Goal: Navigation & Orientation: Find specific page/section

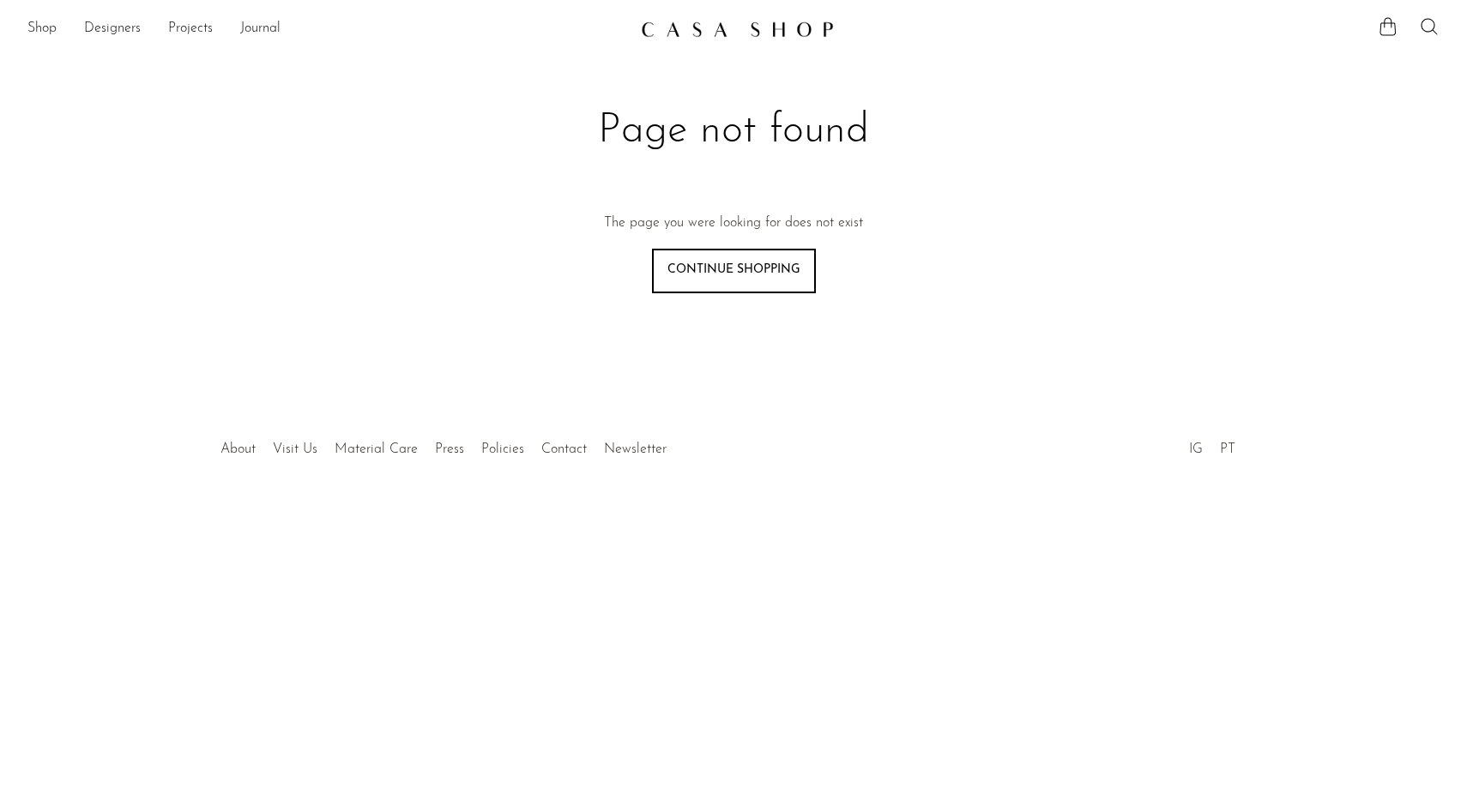
click at [720, 265] on link "Continue shopping" at bounding box center [734, 271] width 164 height 45
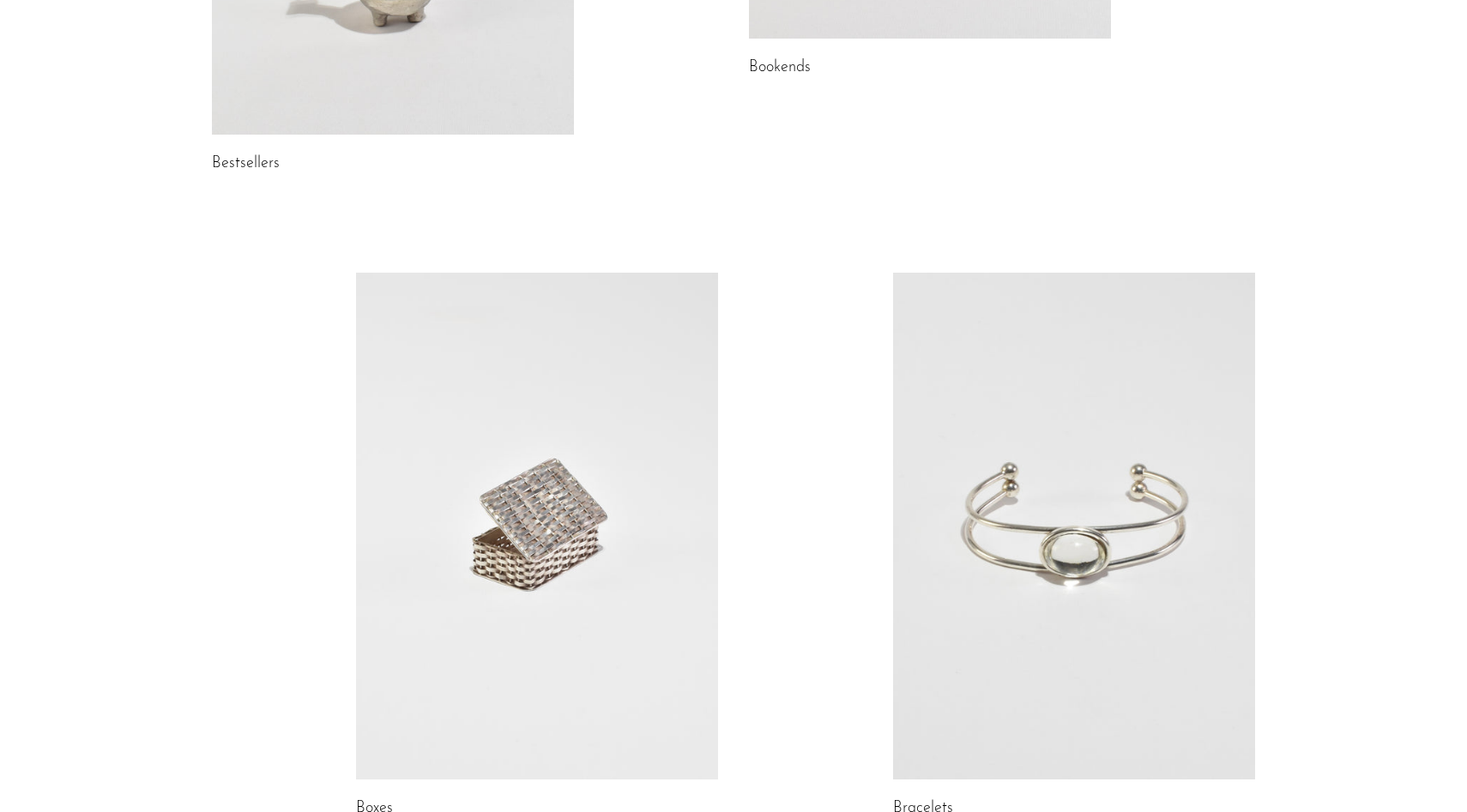
scroll to position [2031, 0]
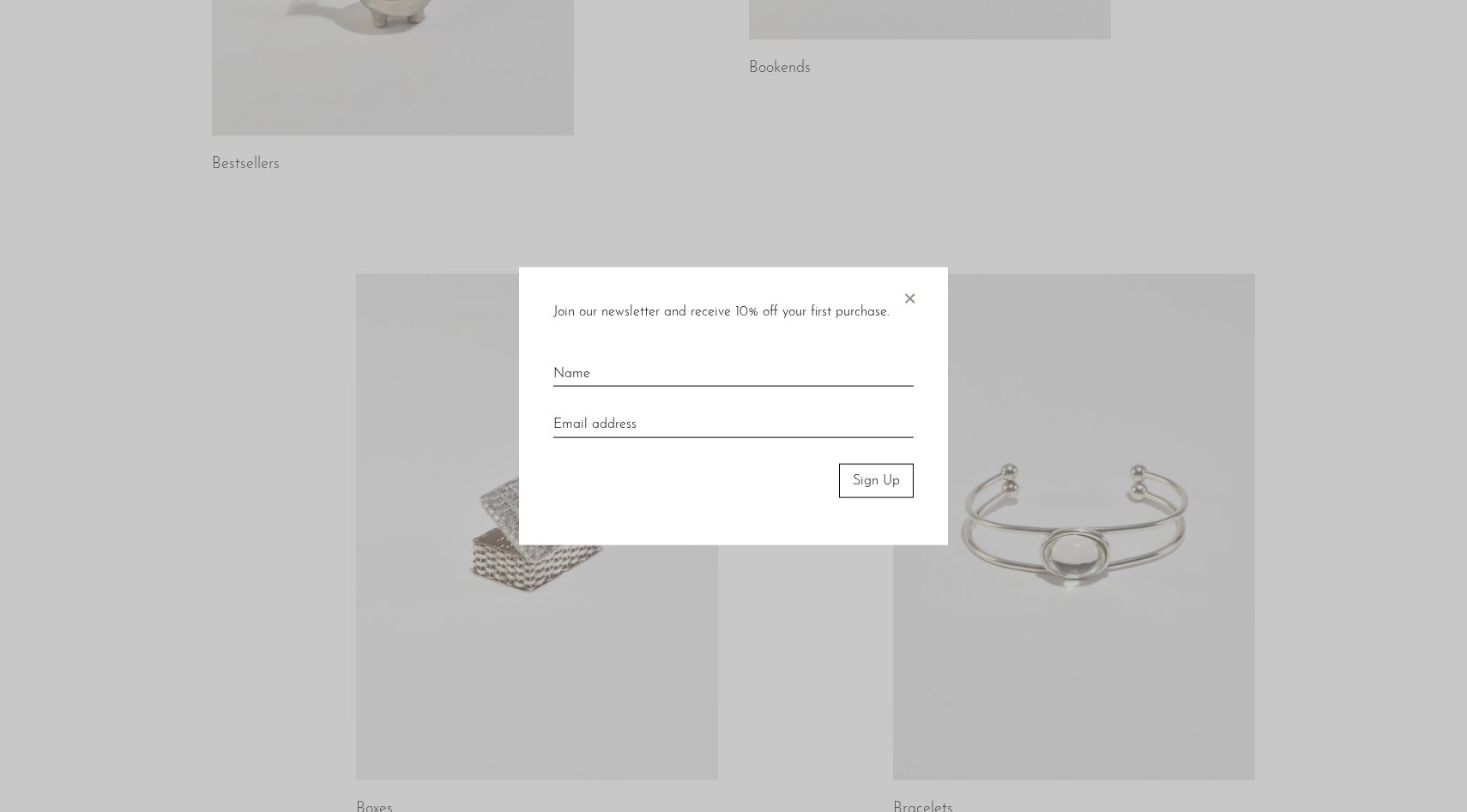
click at [916, 291] on span "×" at bounding box center [909, 295] width 17 height 55
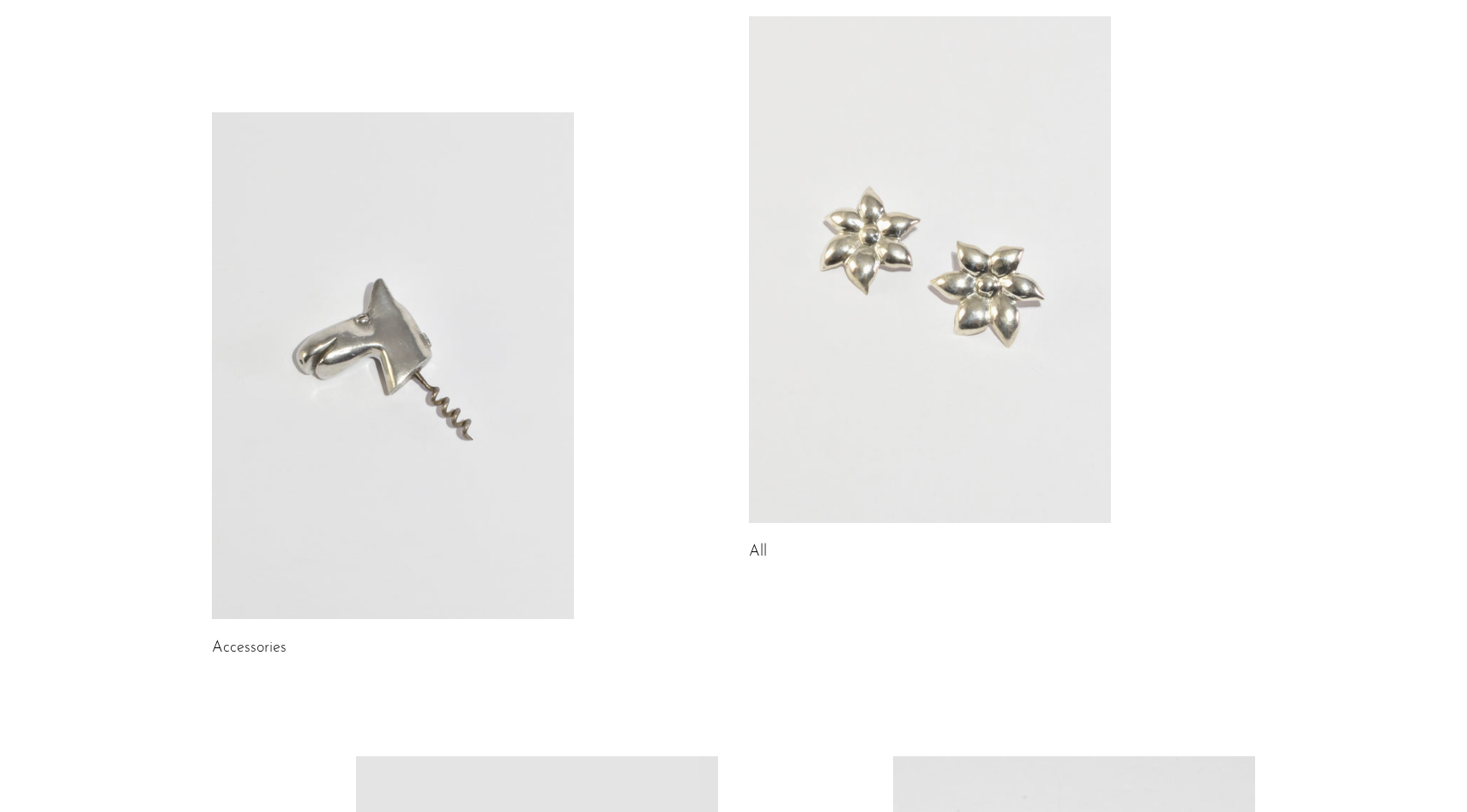
scroll to position [116, 0]
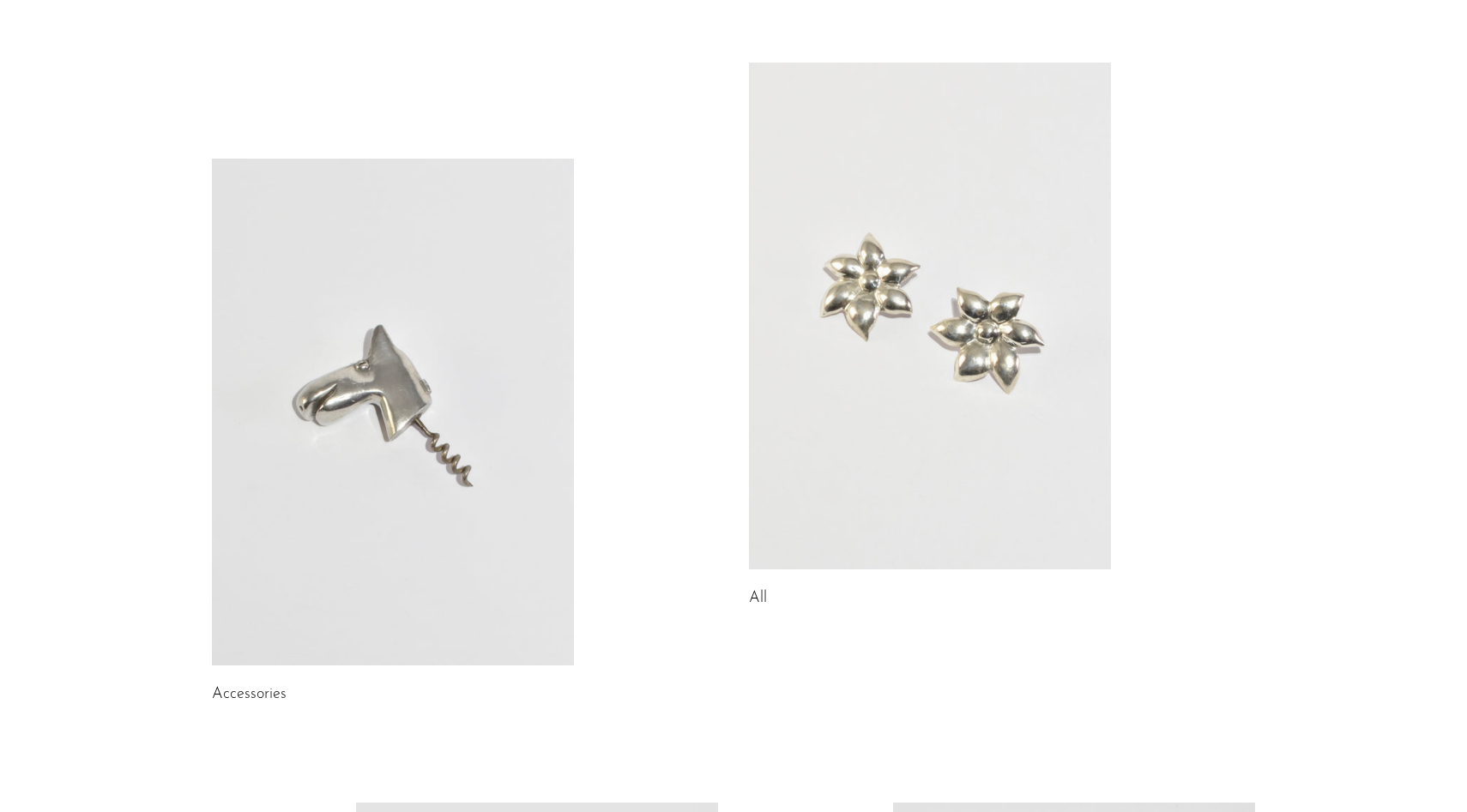
click at [381, 261] on link at bounding box center [393, 411] width 362 height 507
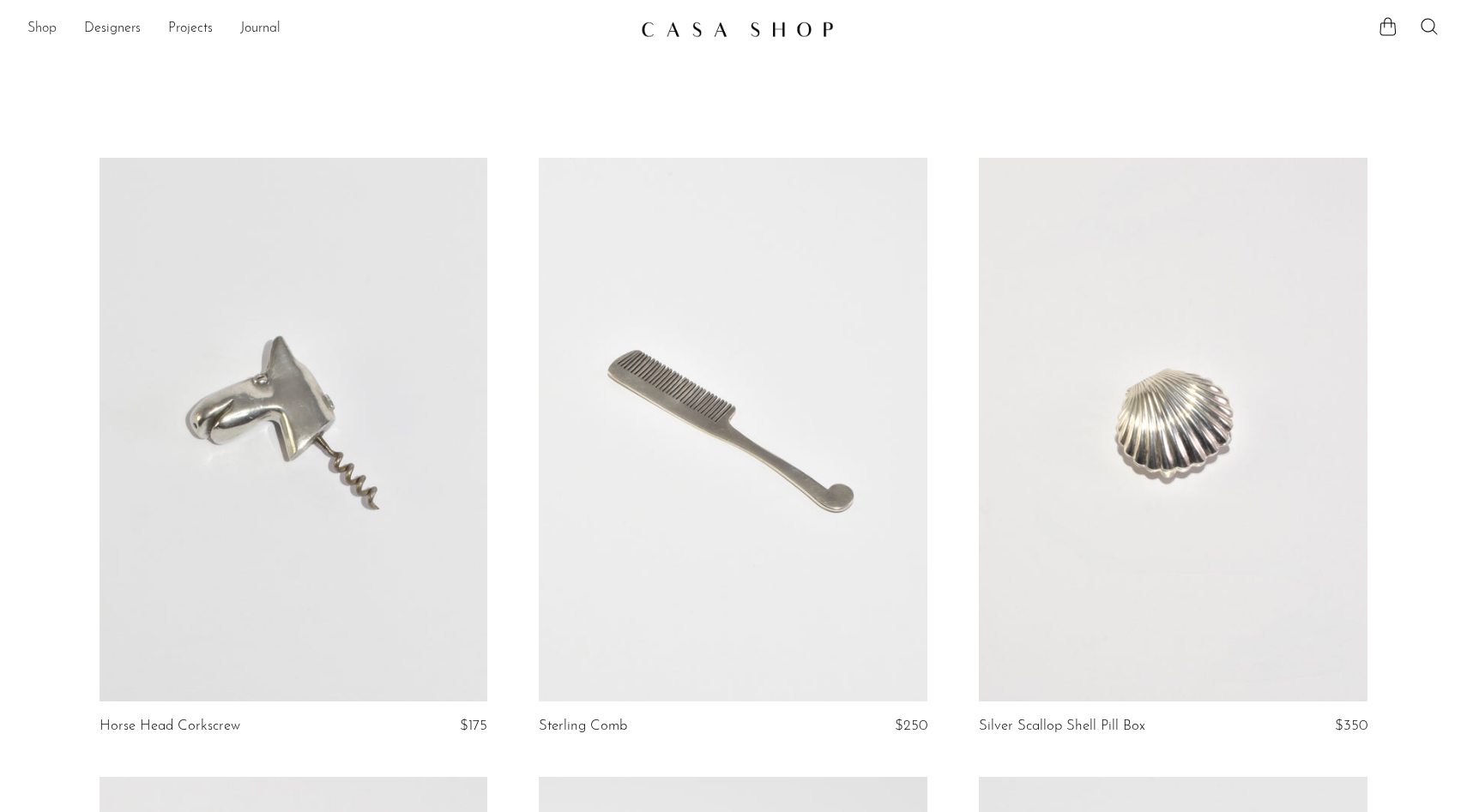
click at [35, 29] on link "Shop" at bounding box center [42, 29] width 29 height 23
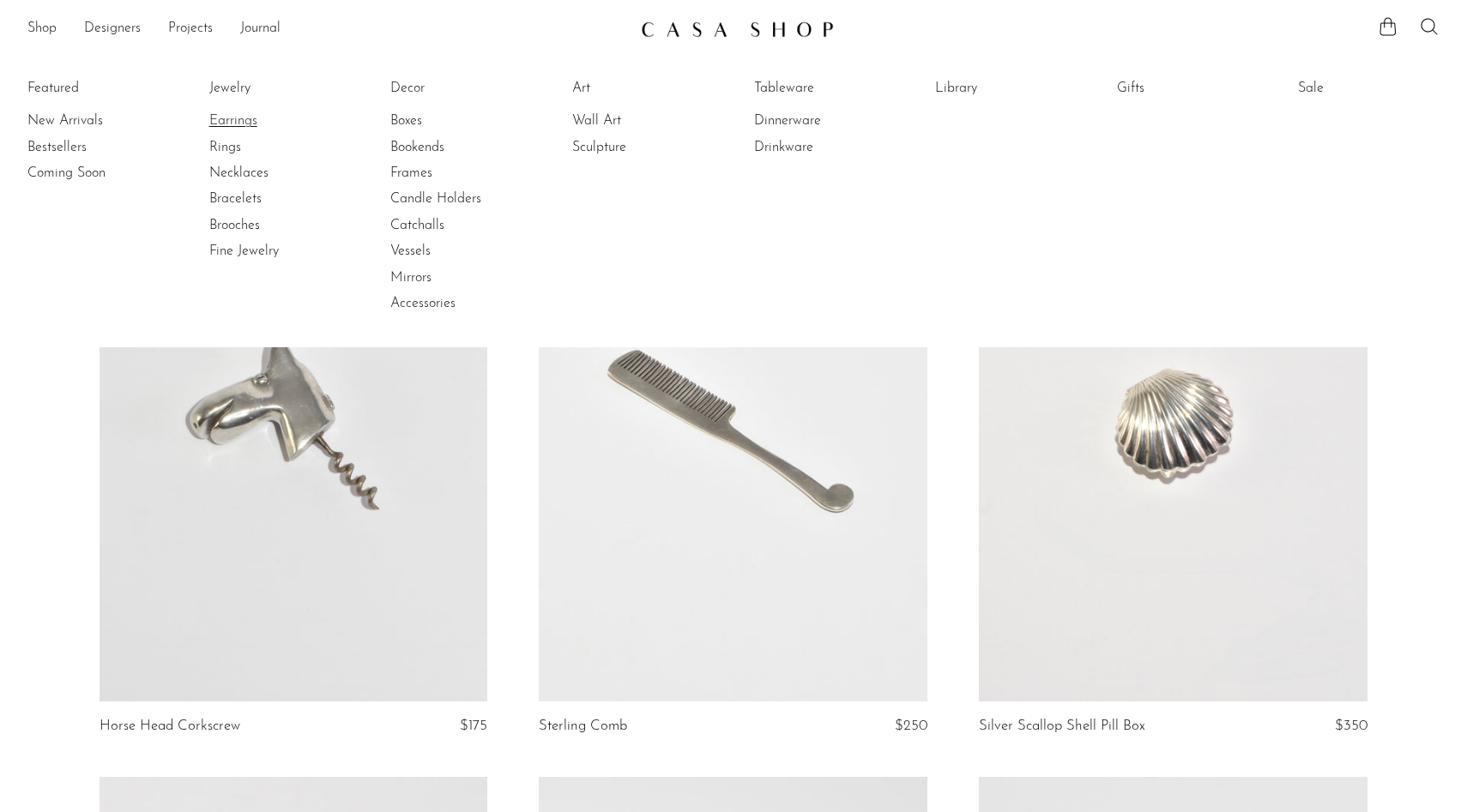
click at [242, 115] on link "Earrings" at bounding box center [274, 121] width 129 height 19
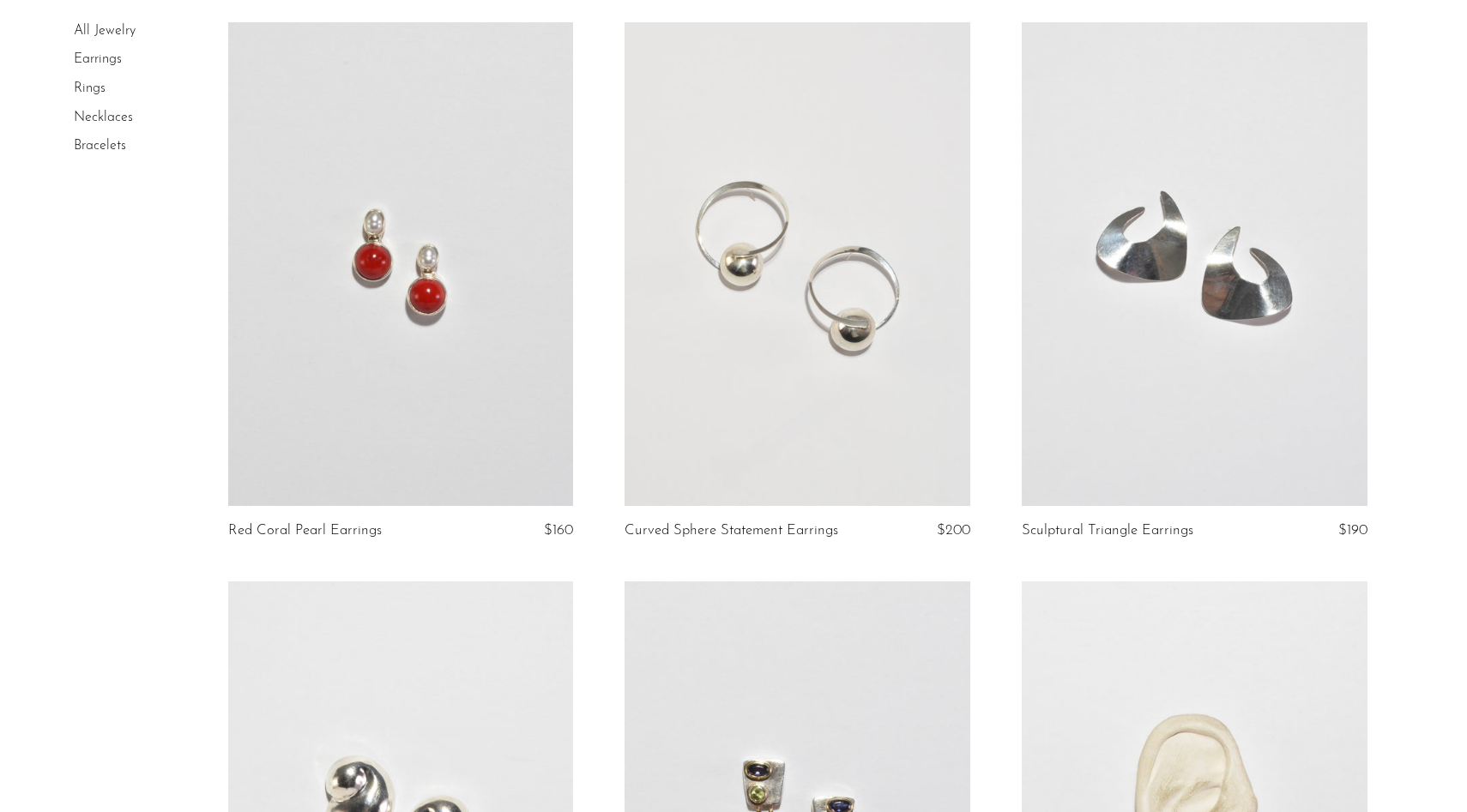
scroll to position [2516, 0]
